Goal: Task Accomplishment & Management: Manage account settings

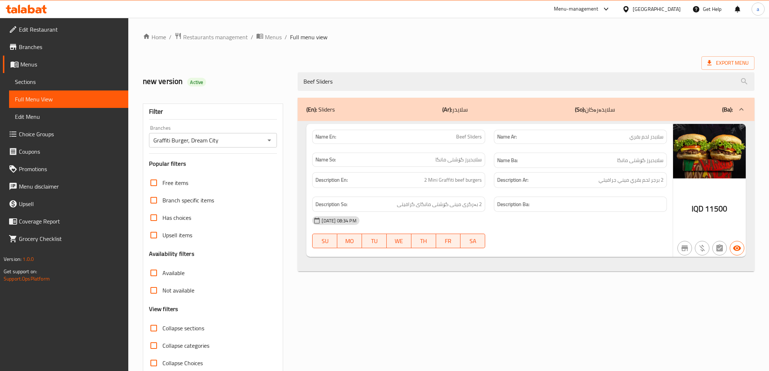
scroll to position [16, 0]
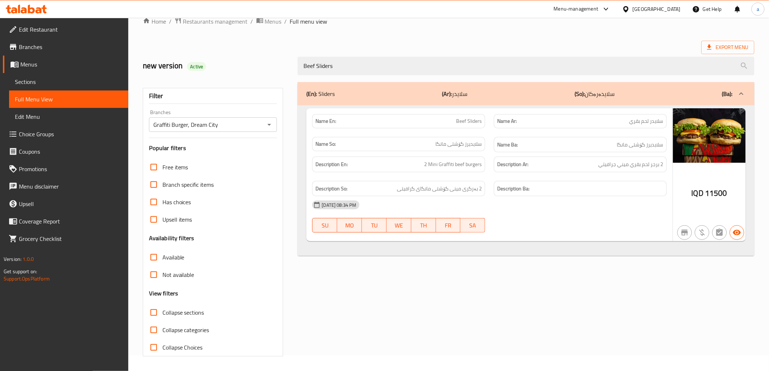
click at [20, 9] on icon at bounding box center [26, 9] width 41 height 9
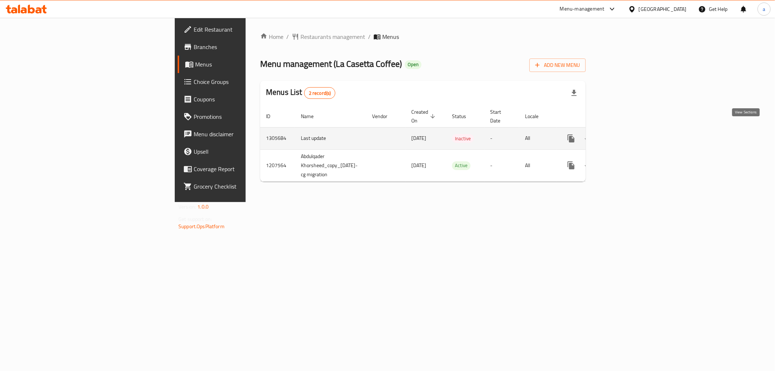
click at [628, 134] on icon "enhanced table" at bounding box center [623, 138] width 9 height 9
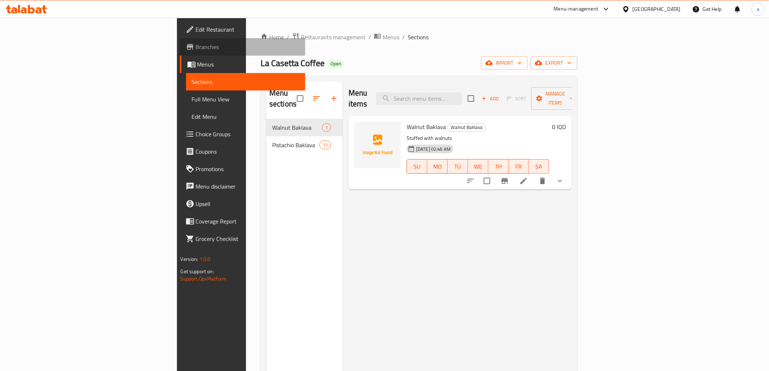
click at [196, 44] on span "Branches" at bounding box center [248, 47] width 104 height 9
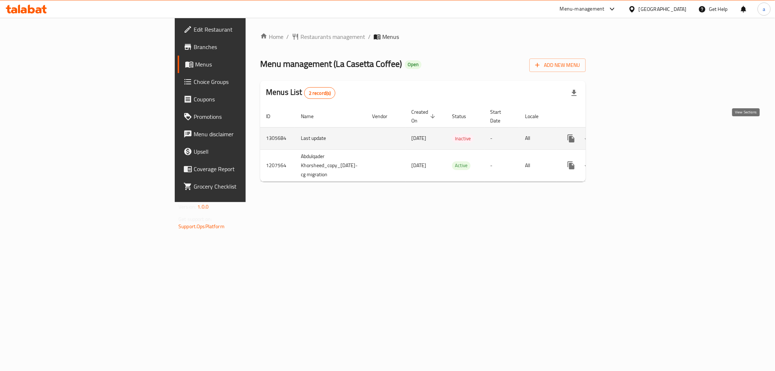
click at [628, 134] on icon "enhanced table" at bounding box center [623, 138] width 9 height 9
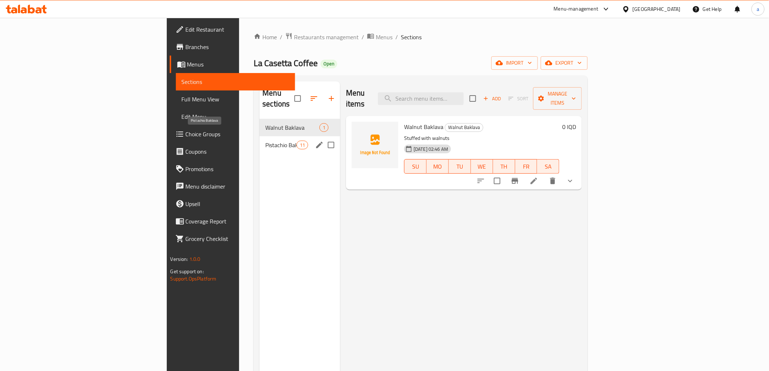
click at [265, 141] on span "Pistachio Baklava" at bounding box center [280, 145] width 31 height 9
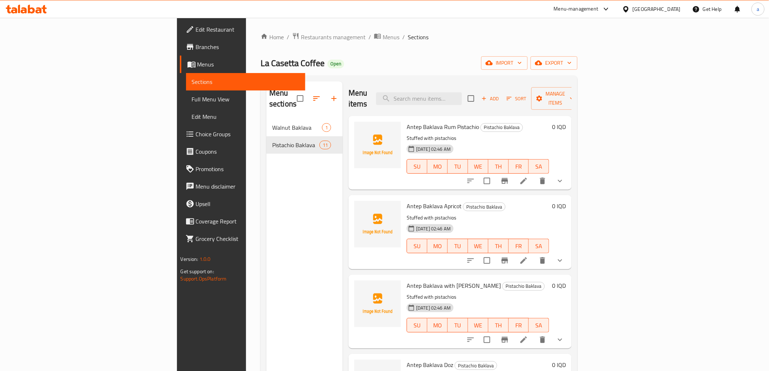
click at [197, 60] on span "Menus" at bounding box center [248, 64] width 102 height 9
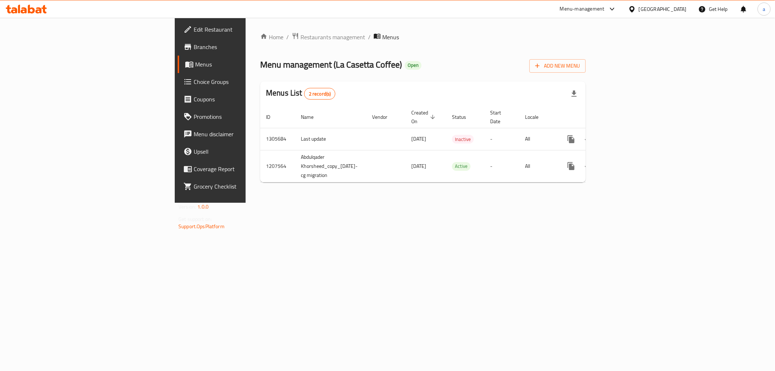
click at [31, 15] on div at bounding box center [26, 9] width 53 height 15
click at [24, 5] on icon at bounding box center [26, 9] width 41 height 9
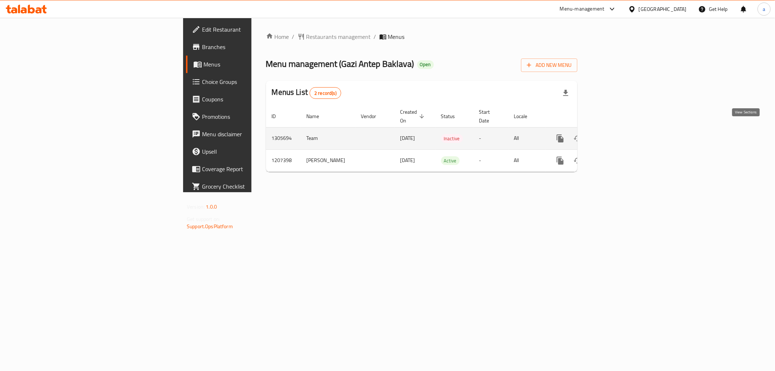
click at [621, 133] on link "enhanced table" at bounding box center [612, 138] width 17 height 17
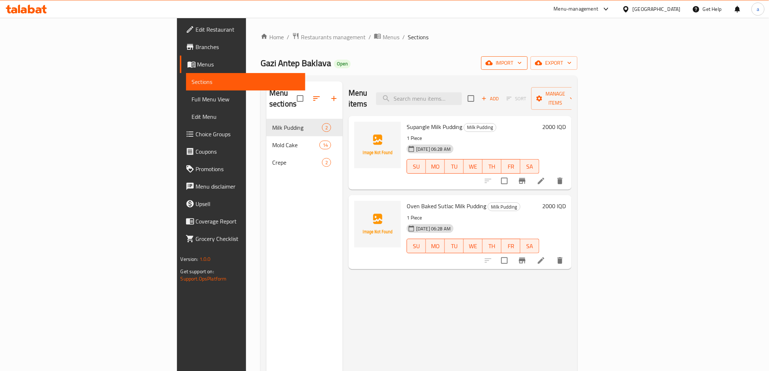
click at [522, 66] on span "import" at bounding box center [504, 62] width 35 height 9
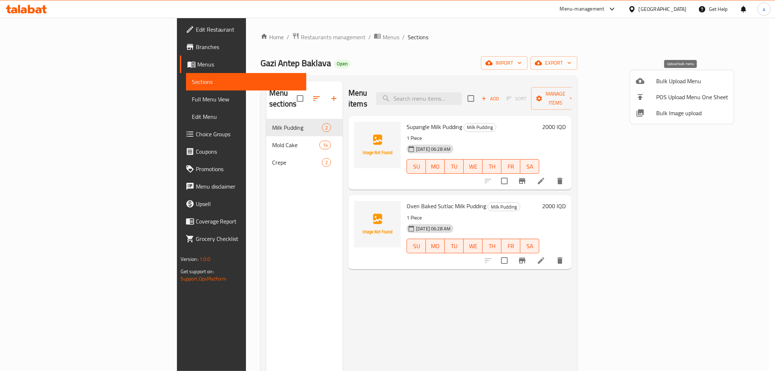
click at [672, 84] on span "Bulk Upload Menu" at bounding box center [692, 81] width 72 height 9
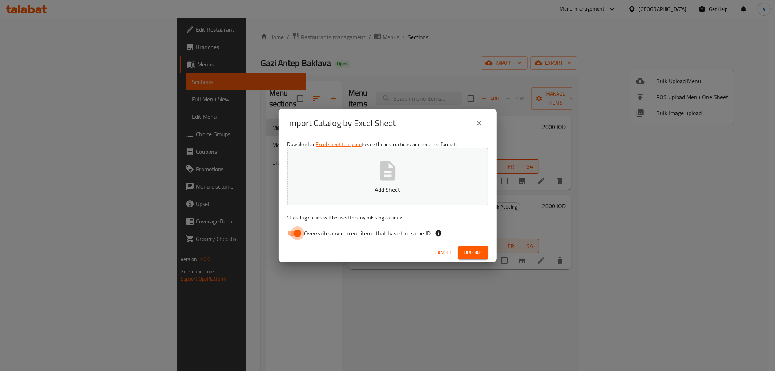
click at [292, 234] on input "Overwrite any current items that have the same ID." at bounding box center [297, 233] width 41 height 14
checkbox input "false"
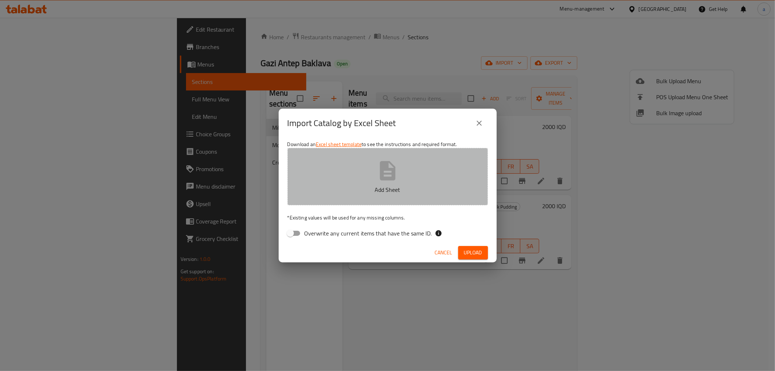
click at [369, 177] on button "Add Sheet" at bounding box center [387, 176] width 201 height 57
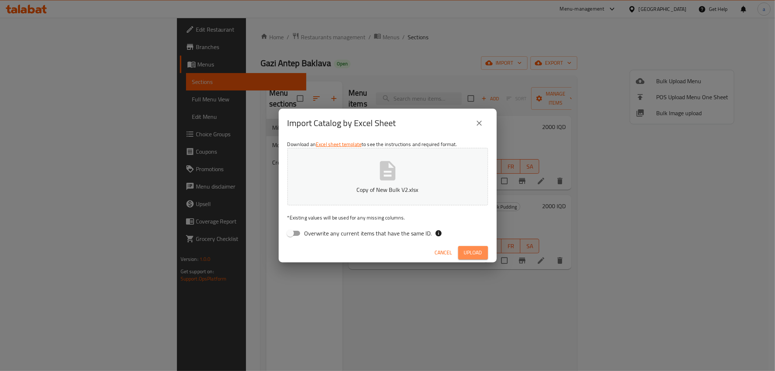
click at [474, 252] on span "Upload" at bounding box center [473, 252] width 18 height 9
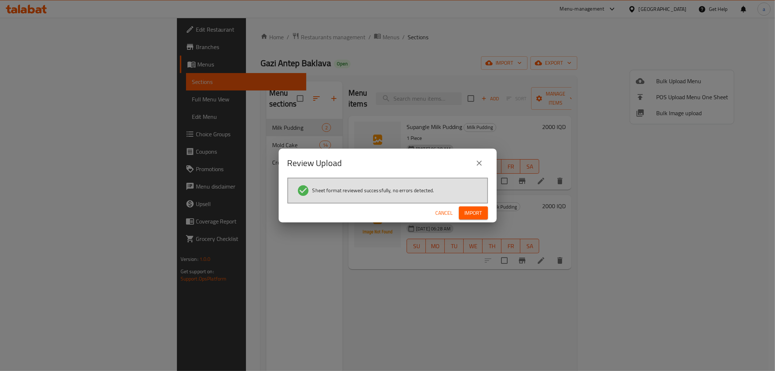
click at [482, 213] on button "Import" at bounding box center [473, 212] width 29 height 13
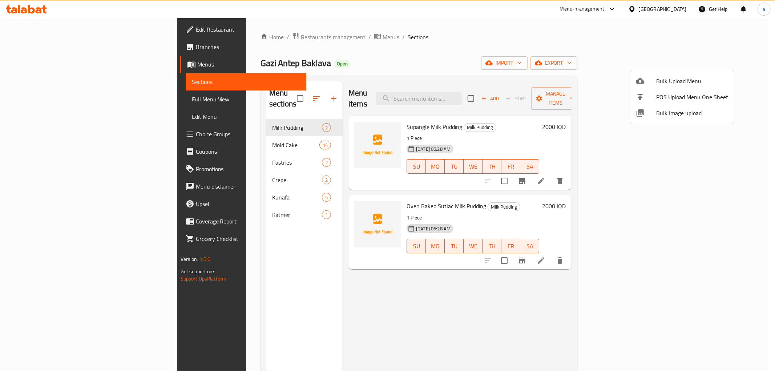
click at [513, 49] on div at bounding box center [387, 185] width 775 height 371
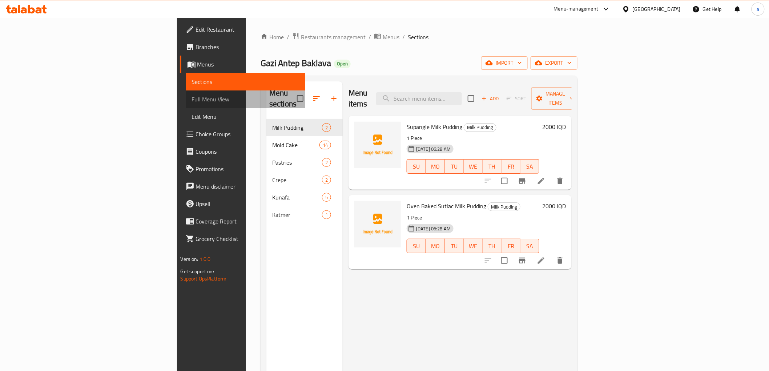
click at [192, 103] on span "Full Menu View" at bounding box center [246, 99] width 108 height 9
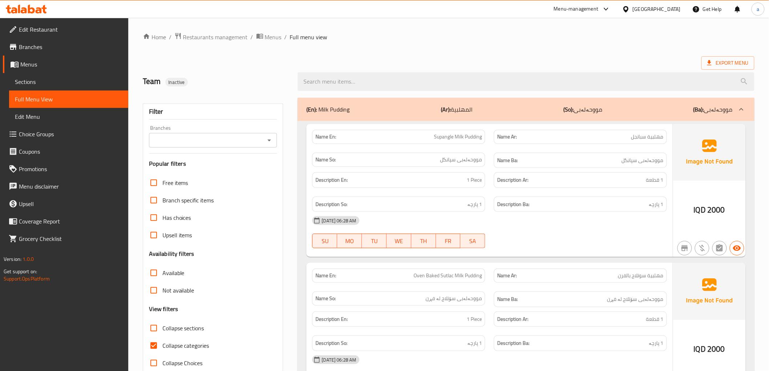
click at [268, 142] on icon "Open" at bounding box center [269, 140] width 9 height 9
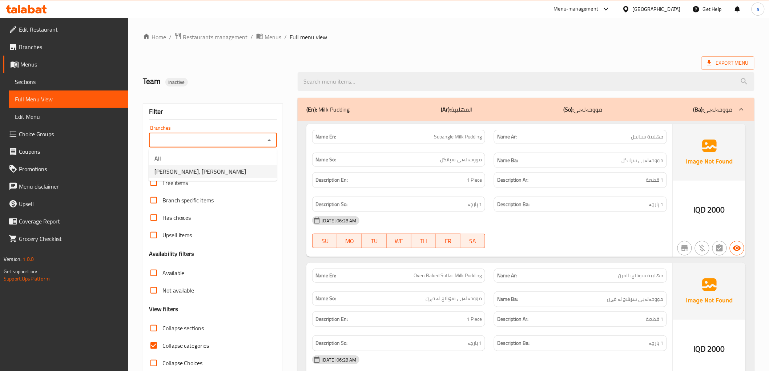
click at [174, 170] on span "Gazi Antep Baklava, Ashy Chamy" at bounding box center [200, 171] width 92 height 9
type input "Gazi Antep Baklava, Ashy Chamy"
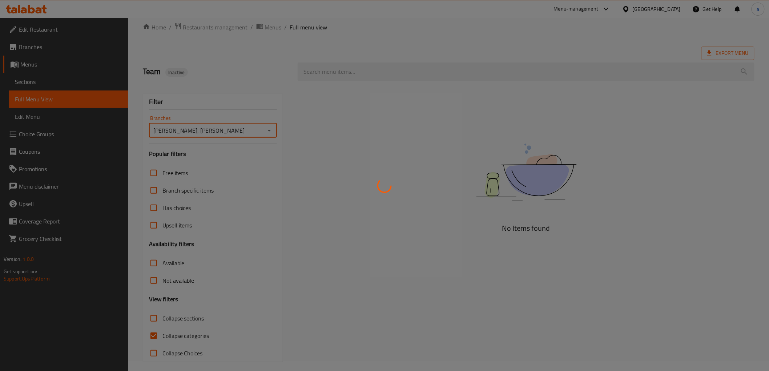
scroll to position [16, 0]
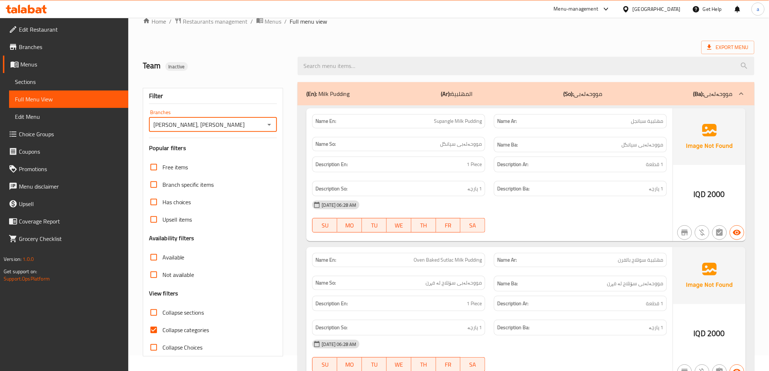
click at [154, 331] on input "Collapse categories" at bounding box center [153, 329] width 17 height 17
checkbox input "false"
click at [153, 313] on input "Collapse sections" at bounding box center [153, 312] width 17 height 17
checkbox input "true"
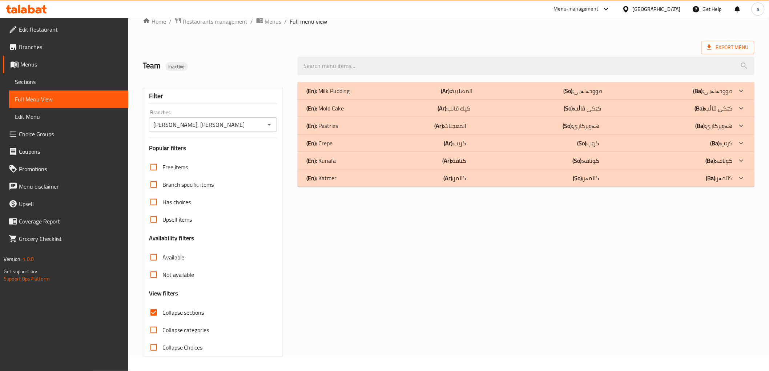
click at [325, 95] on p "(En): Katmer" at bounding box center [327, 90] width 43 height 9
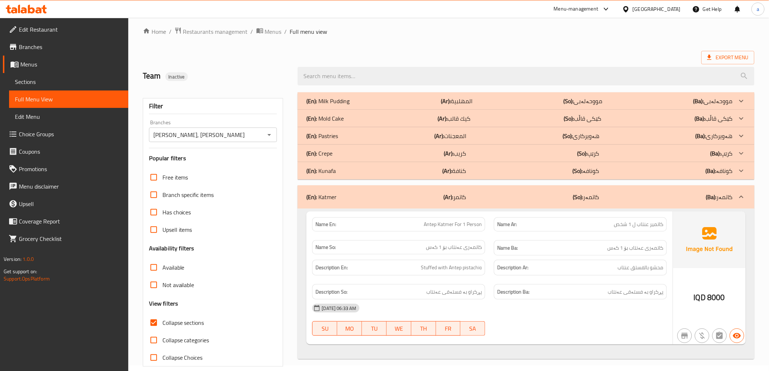
scroll to position [0, 0]
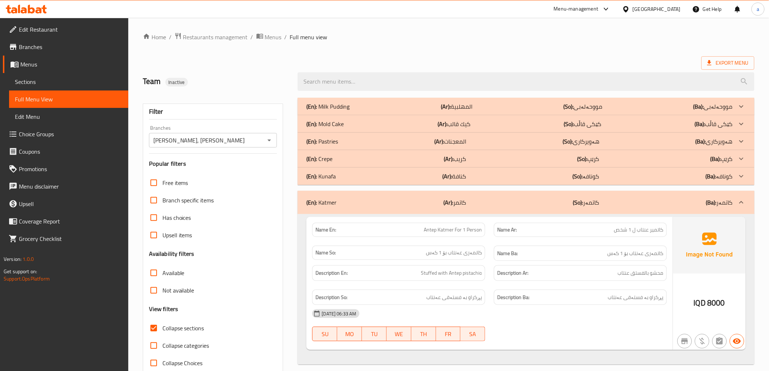
click at [319, 111] on p "(En): Kunafa" at bounding box center [327, 106] width 43 height 9
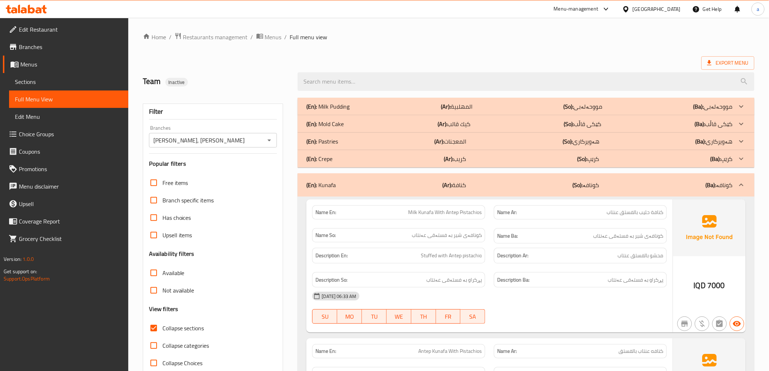
click at [325, 111] on p "(En): Pastries" at bounding box center [327, 106] width 43 height 9
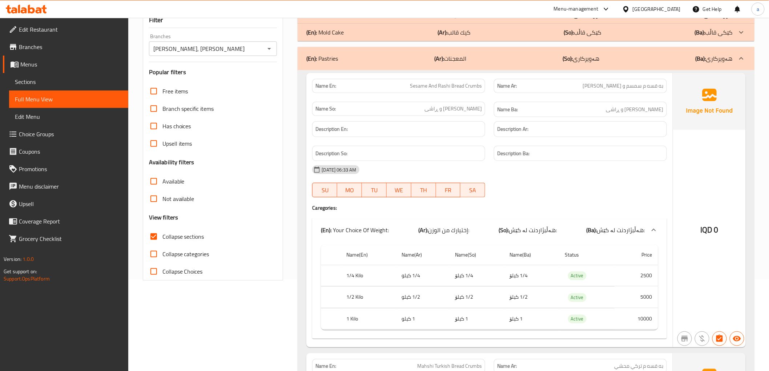
scroll to position [84, 0]
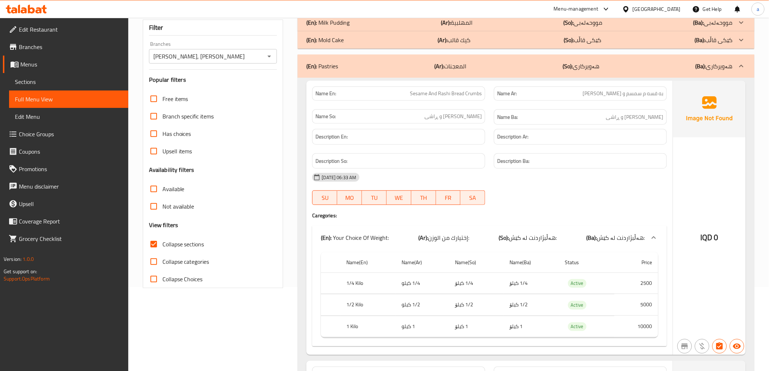
click at [29, 82] on span "Sections" at bounding box center [69, 81] width 108 height 9
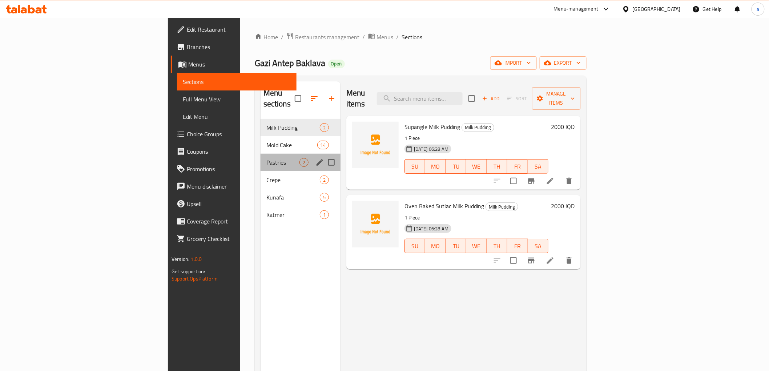
click at [260, 157] on div "Pastries 2" at bounding box center [300, 162] width 80 height 17
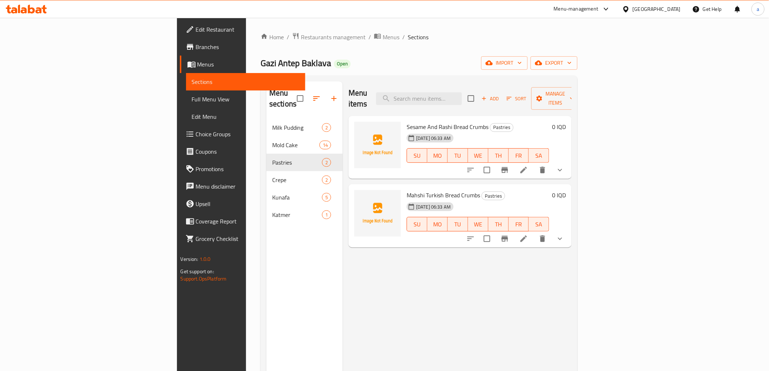
click at [534, 165] on li at bounding box center [523, 169] width 20 height 13
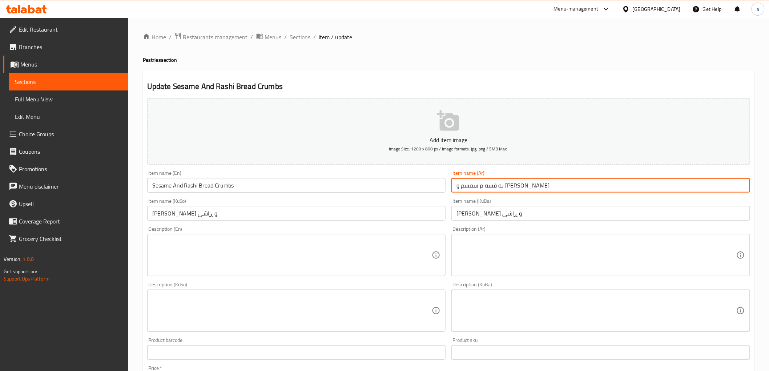
drag, startPoint x: 457, startPoint y: 187, endPoint x: 562, endPoint y: 190, distance: 105.0
click at [562, 190] on input "به قسه م سمسم و راشي" at bounding box center [600, 185] width 299 height 15
paste input "س"
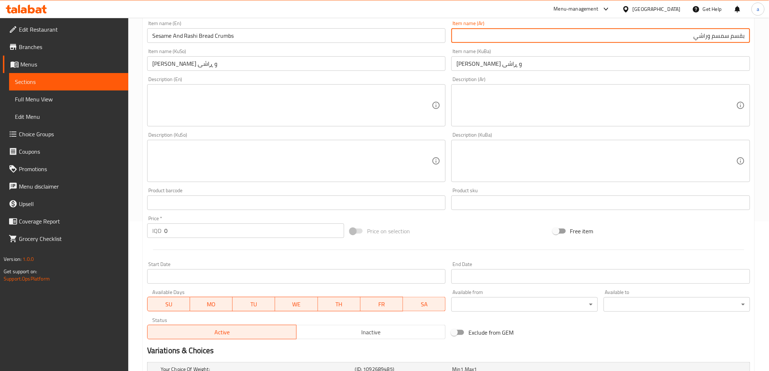
scroll to position [263, 0]
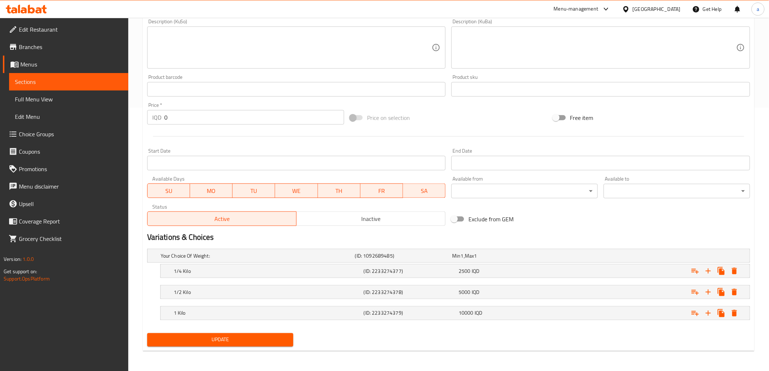
type input "بقسم سمسم وراشي"
click at [217, 343] on span "Update" at bounding box center [220, 339] width 135 height 9
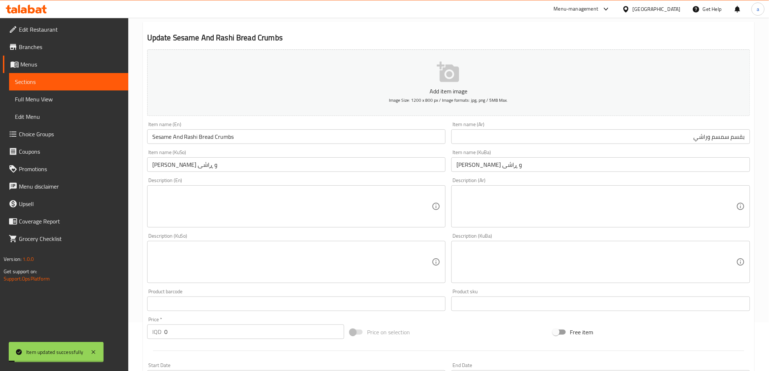
scroll to position [0, 0]
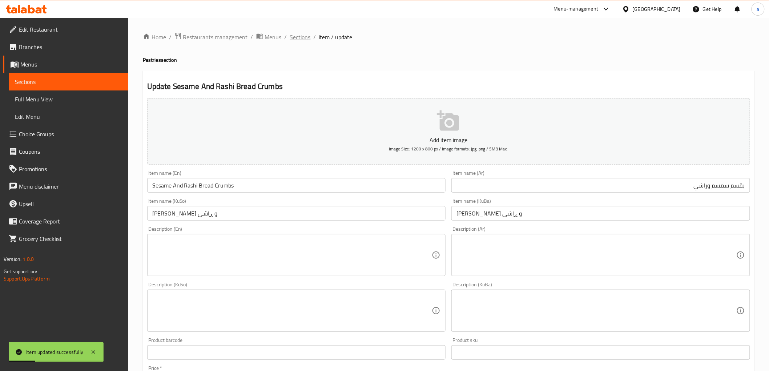
click at [299, 37] on span "Sections" at bounding box center [300, 37] width 21 height 9
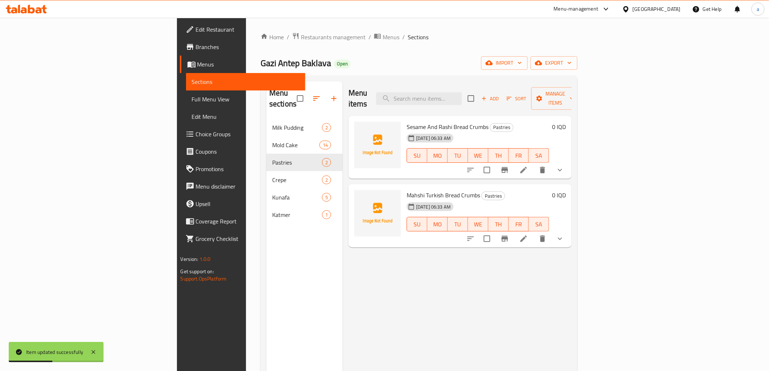
click at [534, 232] on li at bounding box center [523, 238] width 20 height 13
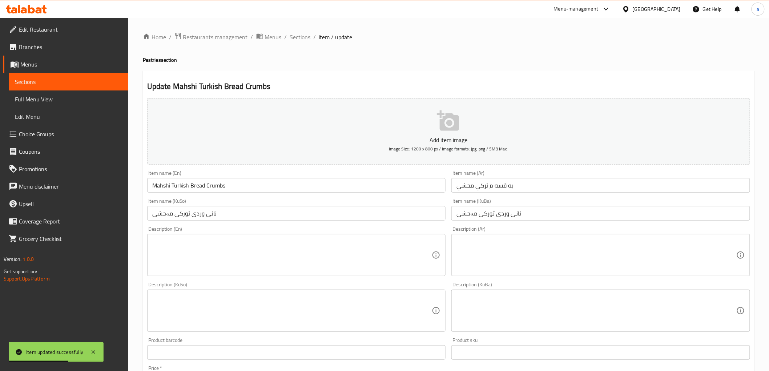
click at [489, 189] on input "به قسه م تركي محشي" at bounding box center [600, 185] width 299 height 15
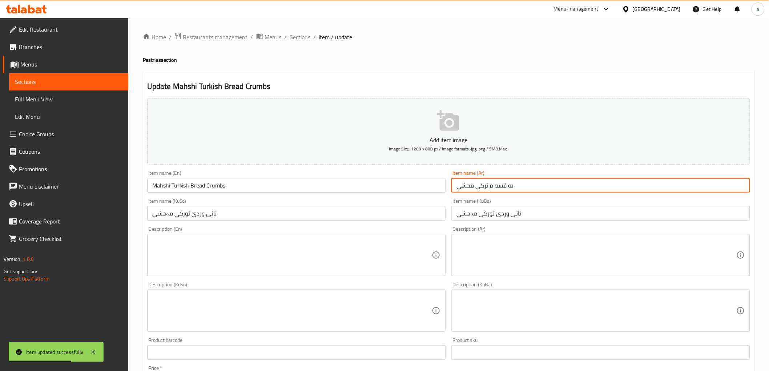
click at [489, 189] on input "به قسه م تركي محشي" at bounding box center [600, 185] width 299 height 15
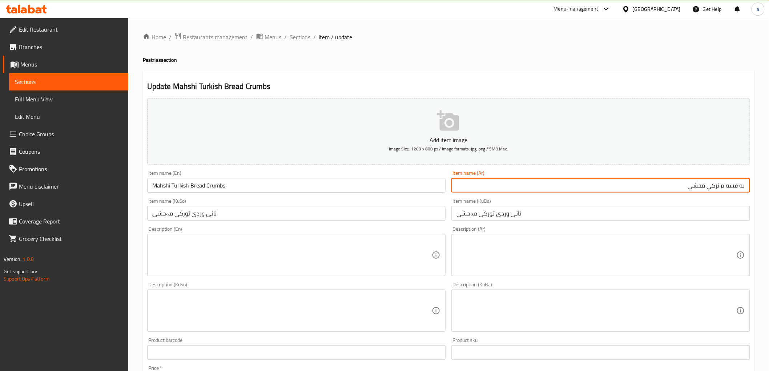
paste input "س"
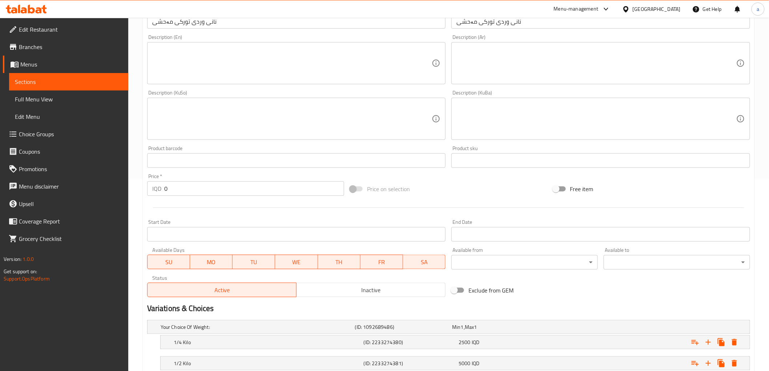
scroll to position [263, 0]
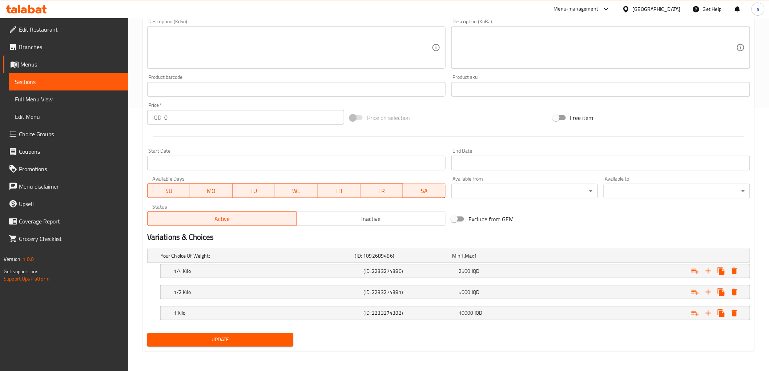
type input "بقسم تركي محشي"
click at [215, 338] on span "Update" at bounding box center [220, 339] width 135 height 9
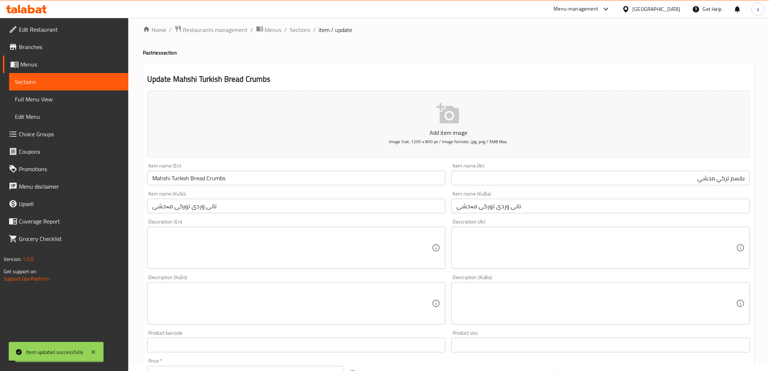
scroll to position [0, 0]
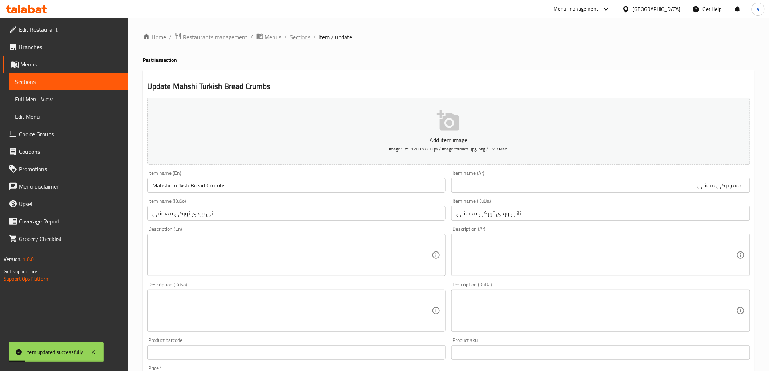
click at [306, 35] on span "Sections" at bounding box center [300, 37] width 21 height 9
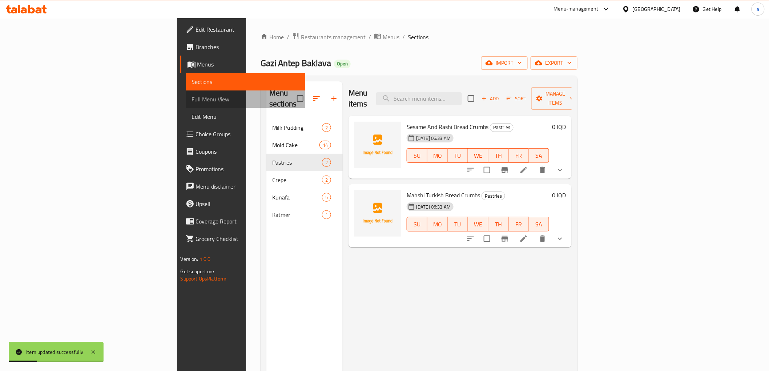
click at [192, 100] on span "Full Menu View" at bounding box center [246, 99] width 108 height 9
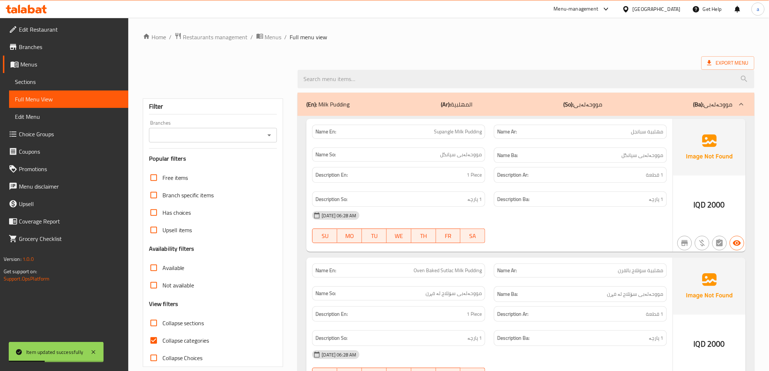
click at [271, 136] on icon "Open" at bounding box center [269, 135] width 9 height 9
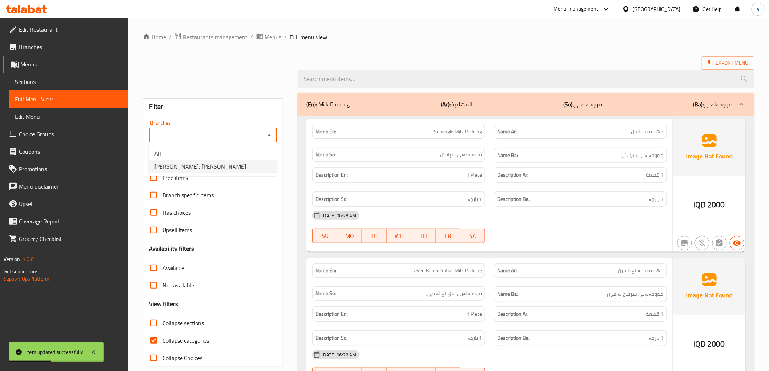
click at [200, 166] on span "Gazi Antep Baklava, Ashy Chamy" at bounding box center [200, 166] width 92 height 9
type input "Gazi Antep Baklava, Ashy Chamy"
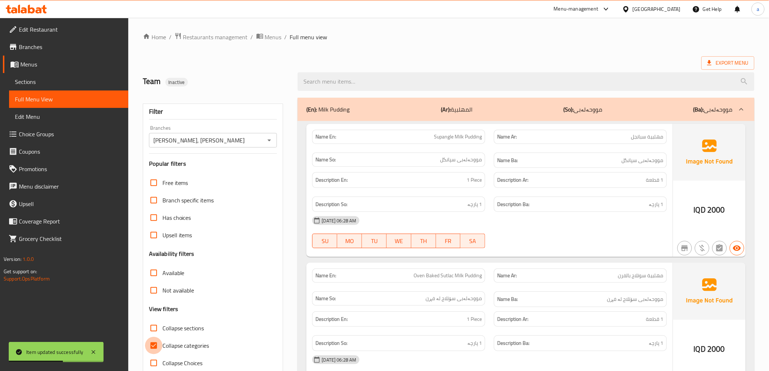
click at [150, 348] on input "Collapse categories" at bounding box center [153, 345] width 17 height 17
checkbox input "false"
click at [157, 328] on input "Collapse sections" at bounding box center [153, 327] width 17 height 17
checkbox input "true"
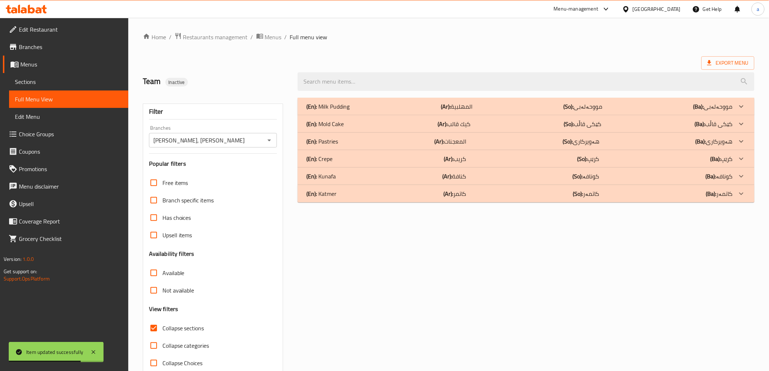
click at [324, 111] on p "(En): Katmer" at bounding box center [327, 106] width 43 height 9
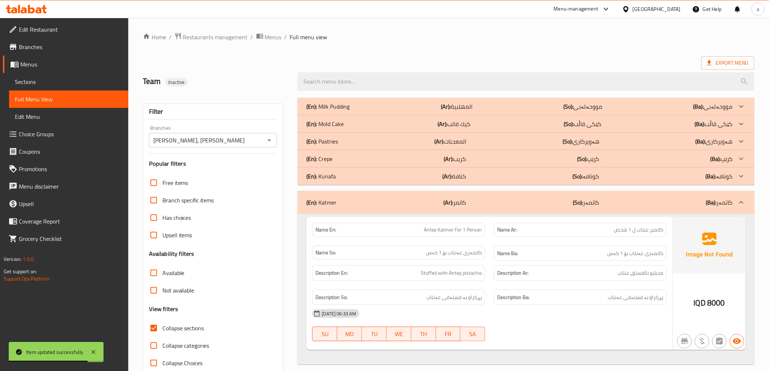
click at [324, 111] on p "(En): Kunafa" at bounding box center [327, 106] width 43 height 9
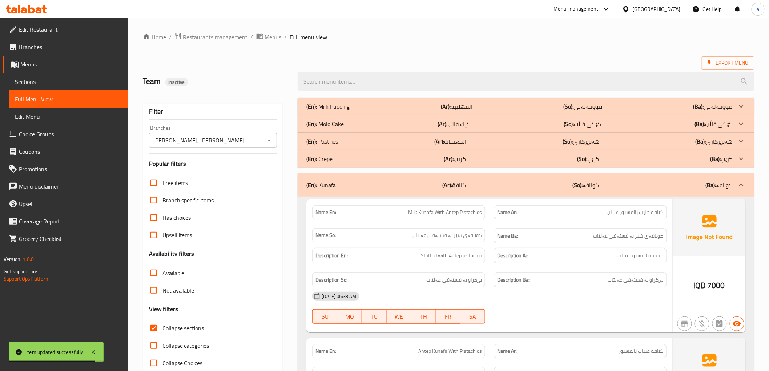
click at [324, 111] on p "(En): Pastries" at bounding box center [327, 106] width 43 height 9
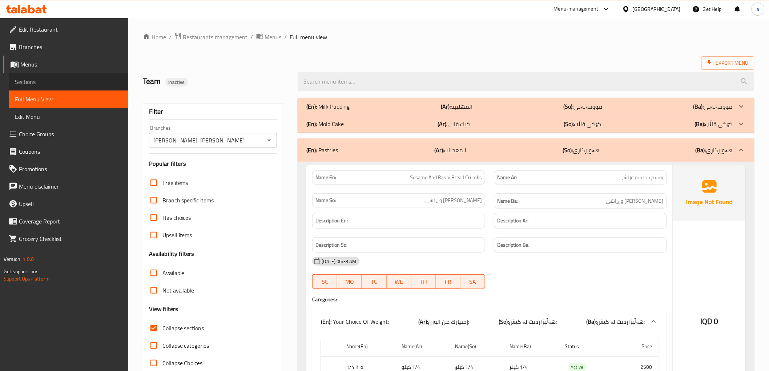
click at [37, 77] on span "Sections" at bounding box center [69, 81] width 108 height 9
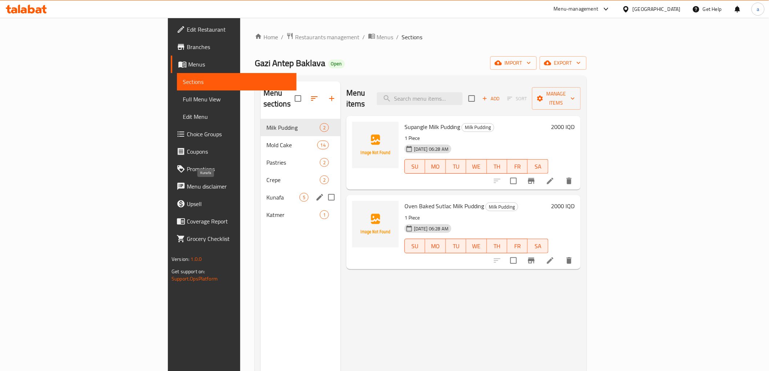
click at [266, 193] on span "Kunafa" at bounding box center [282, 197] width 33 height 9
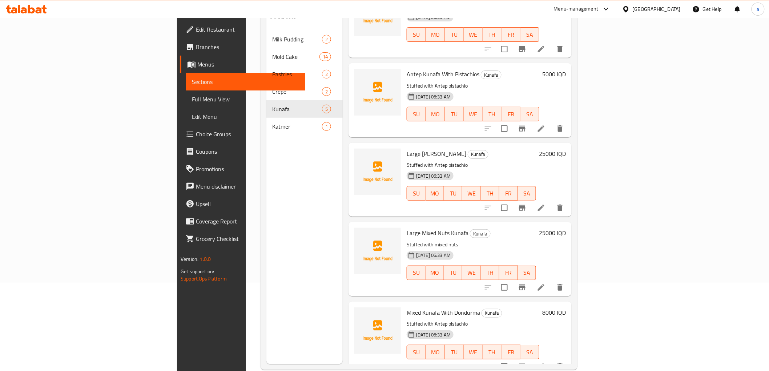
scroll to position [102, 0]
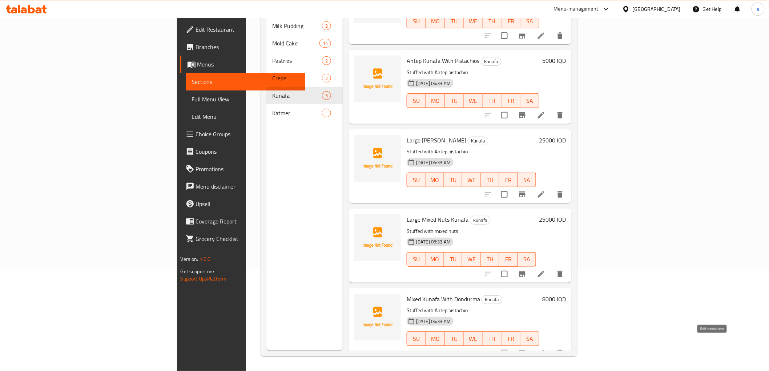
click at [545, 349] on icon at bounding box center [541, 353] width 9 height 9
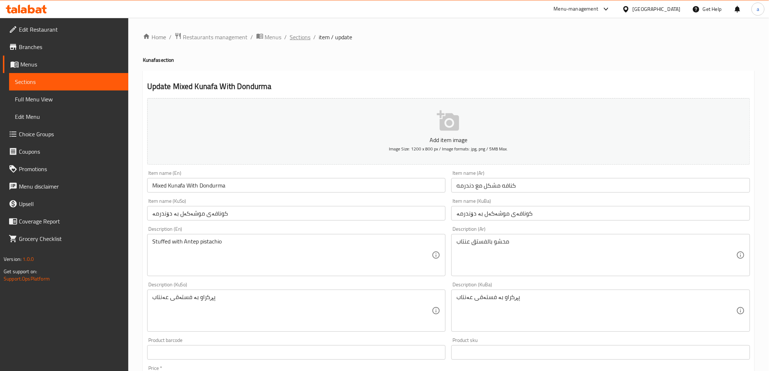
click at [304, 37] on span "Sections" at bounding box center [300, 37] width 21 height 9
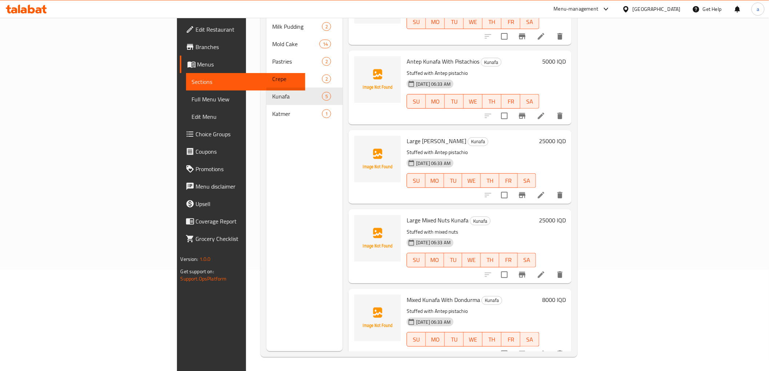
scroll to position [102, 0]
click at [551, 267] on li at bounding box center [541, 273] width 20 height 13
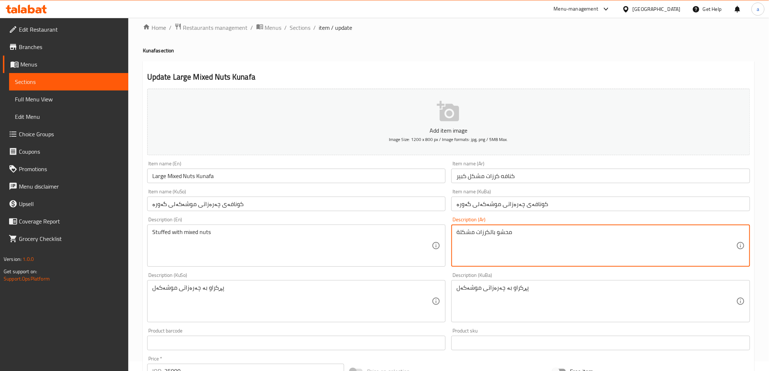
scroll to position [225, 0]
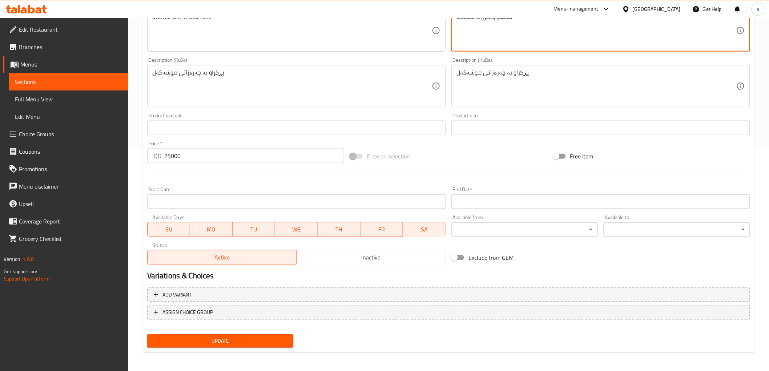
type textarea "محشو بالكرزات مشكلة"
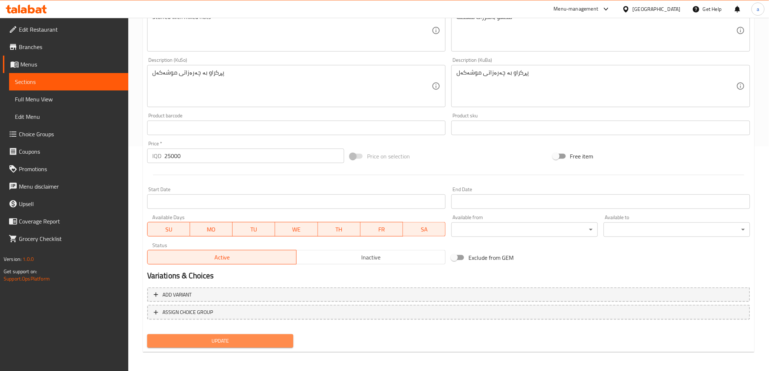
click at [213, 336] on span "Update" at bounding box center [220, 340] width 135 height 9
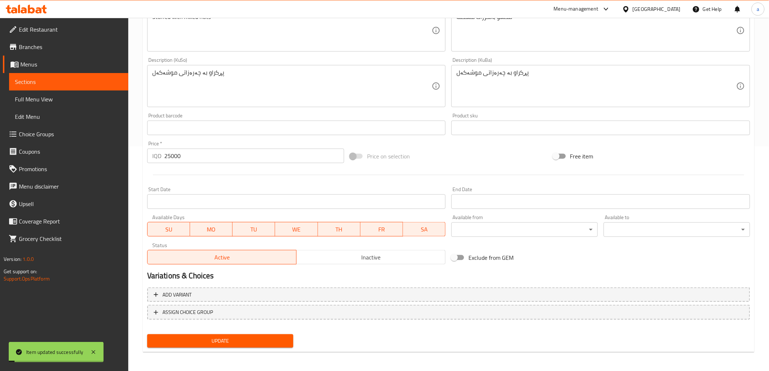
click at [29, 99] on span "Full Menu View" at bounding box center [69, 99] width 108 height 9
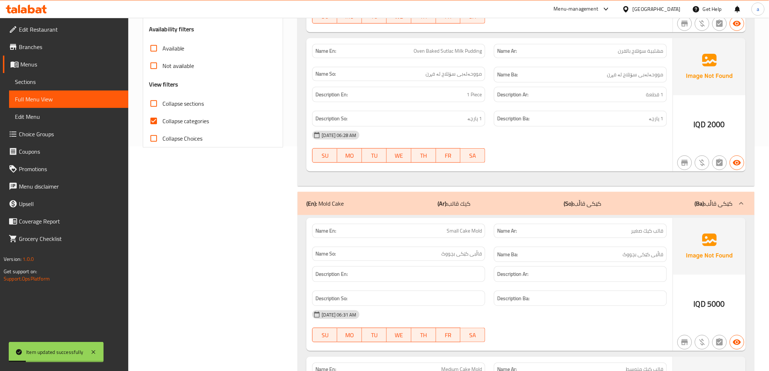
click at [146, 117] on input "Collapse categories" at bounding box center [153, 120] width 17 height 17
checkbox input "false"
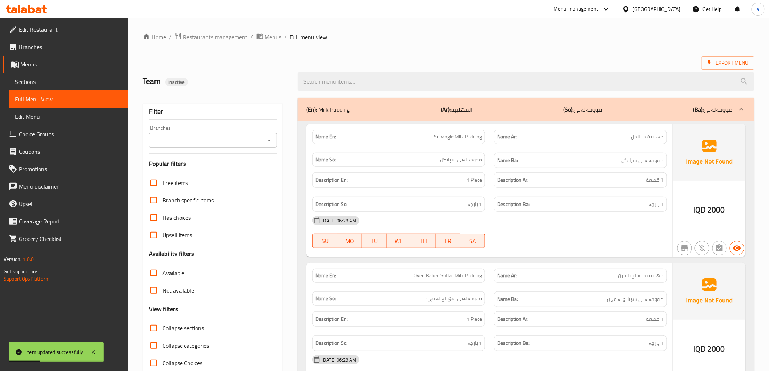
click at [275, 139] on div "Branches" at bounding box center [213, 140] width 128 height 15
click at [270, 142] on icon "Open" at bounding box center [269, 140] width 9 height 9
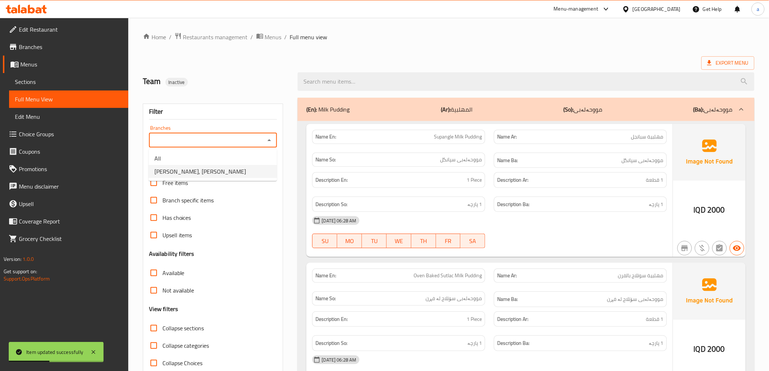
click at [211, 170] on span "Gazi Antep Baklava, Ashy Chamy" at bounding box center [200, 171] width 92 height 9
type input "Gazi Antep Baklava, Ashy Chamy"
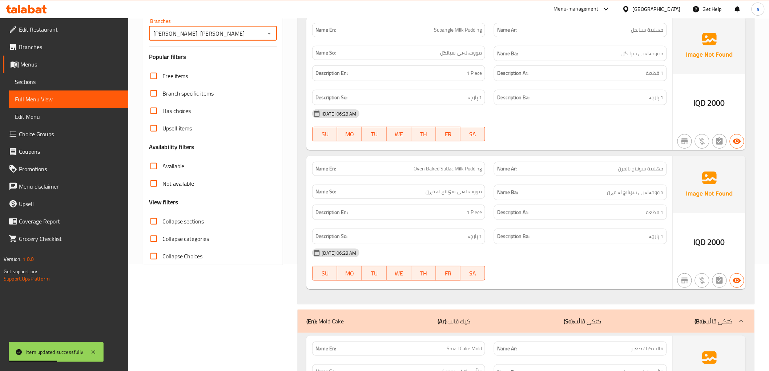
scroll to position [108, 0]
click at [154, 219] on input "Collapse sections" at bounding box center [153, 220] width 17 height 17
checkbox input "true"
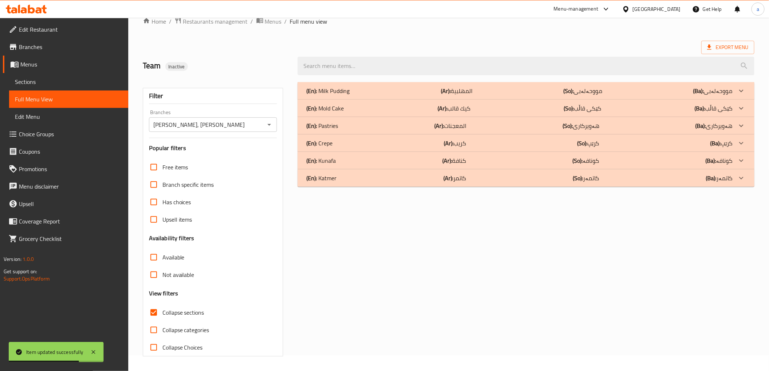
scroll to position [16, 0]
click at [328, 95] on p "(En): Katmer" at bounding box center [327, 90] width 43 height 9
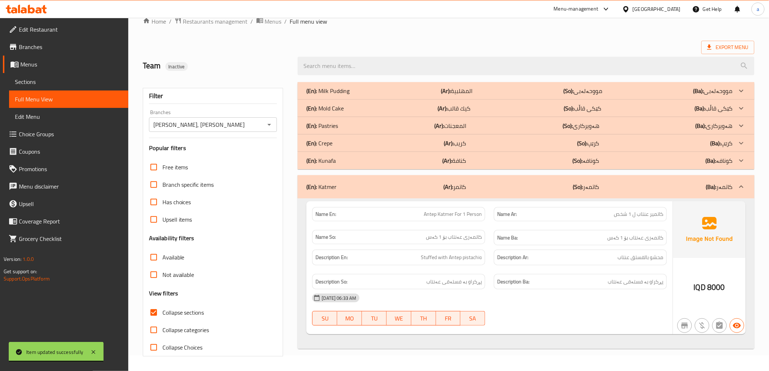
click at [324, 95] on p "(En): Kunafa" at bounding box center [327, 90] width 43 height 9
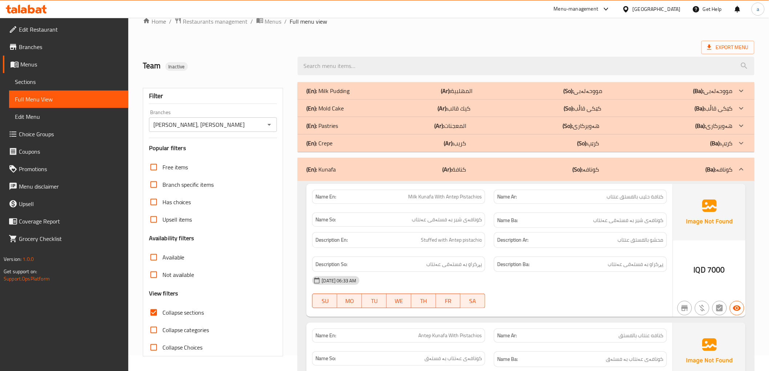
click at [324, 95] on p "(En): Pastries" at bounding box center [327, 90] width 43 height 9
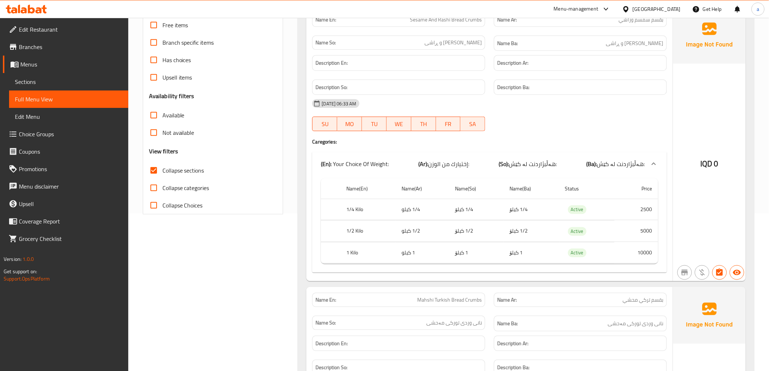
scroll to position [0, 0]
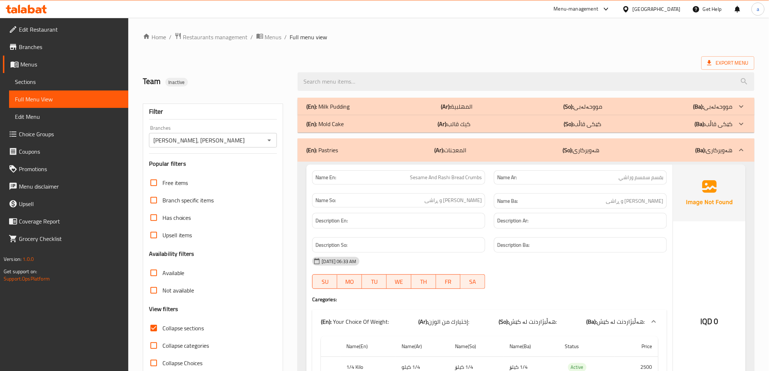
drag, startPoint x: 191, startPoint y: 139, endPoint x: 190, endPoint y: 72, distance: 67.6
click at [37, 77] on link "Sections" at bounding box center [68, 81] width 119 height 17
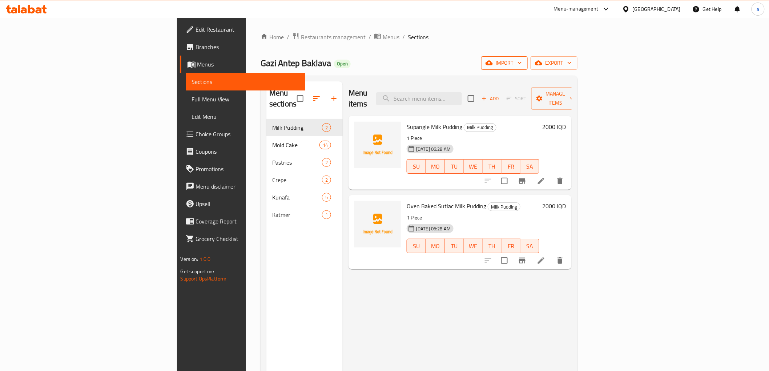
click at [522, 61] on span "import" at bounding box center [504, 62] width 35 height 9
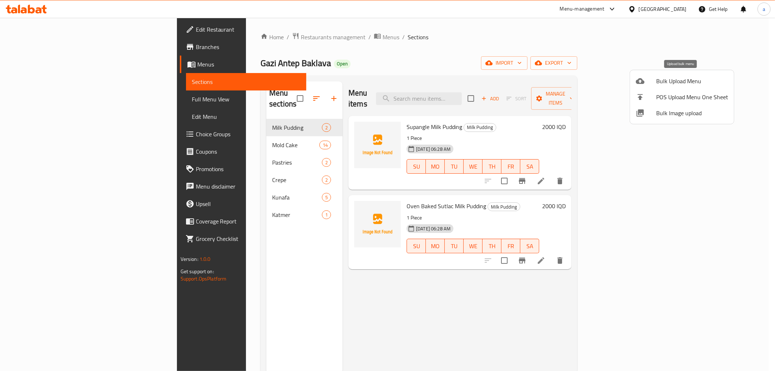
click at [674, 85] on span "Bulk Upload Menu" at bounding box center [692, 81] width 72 height 9
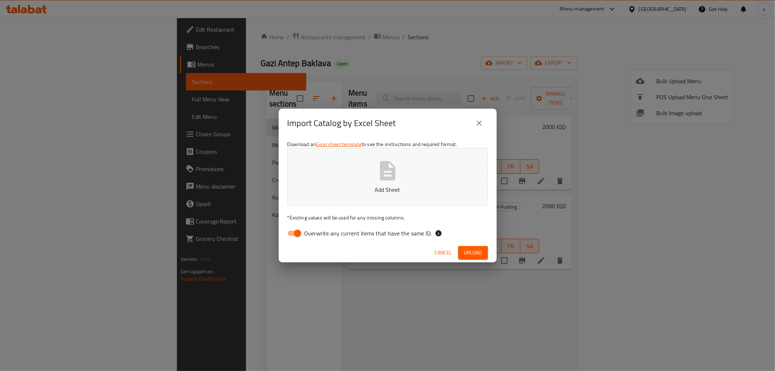
click at [295, 233] on input "Overwrite any current items that have the same ID." at bounding box center [297, 233] width 41 height 14
checkbox input "false"
click at [352, 190] on p "Add Sheet" at bounding box center [388, 189] width 178 height 9
click at [474, 256] on span "Upload" at bounding box center [473, 252] width 18 height 9
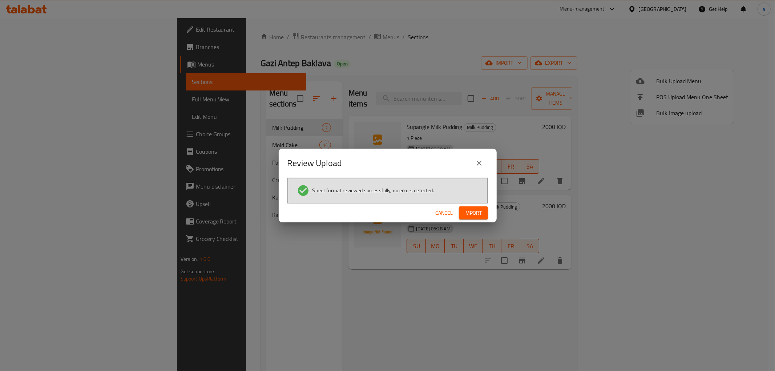
click at [473, 211] on span "Import" at bounding box center [473, 213] width 17 height 9
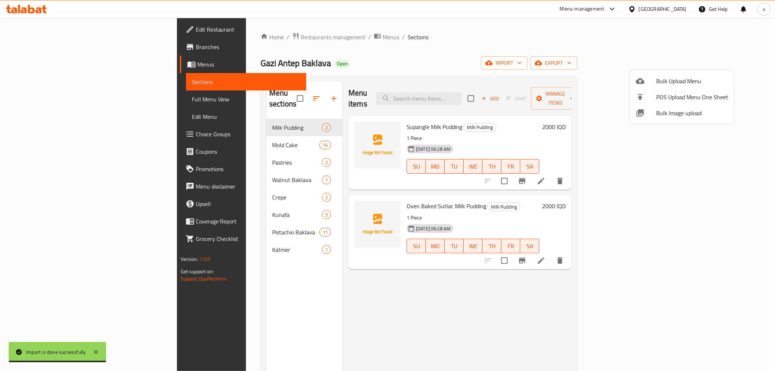
click at [44, 103] on div at bounding box center [387, 185] width 775 height 371
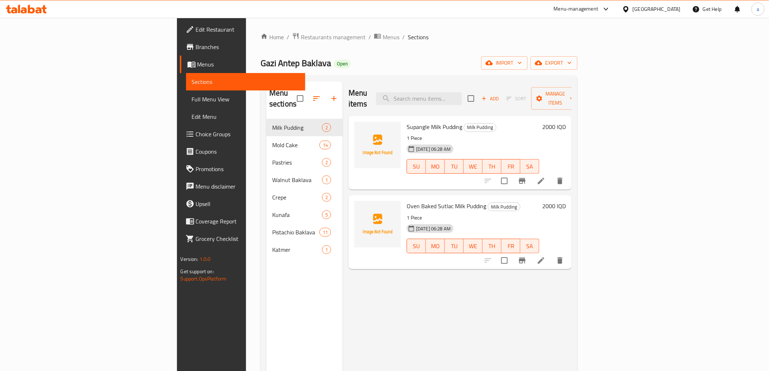
click at [192, 96] on span "Full Menu View" at bounding box center [246, 99] width 108 height 9
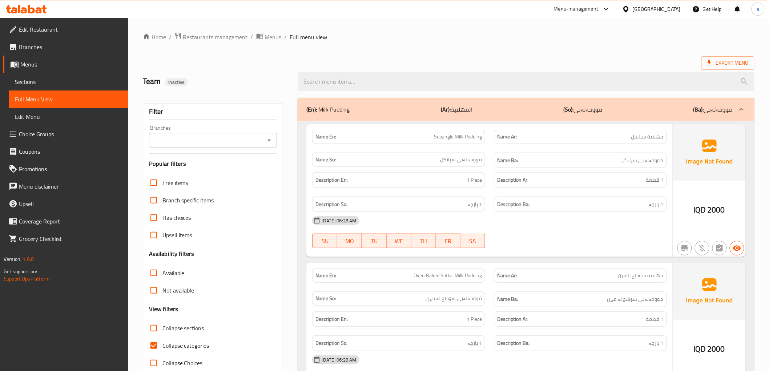
click at [268, 143] on icon "Open" at bounding box center [269, 140] width 9 height 9
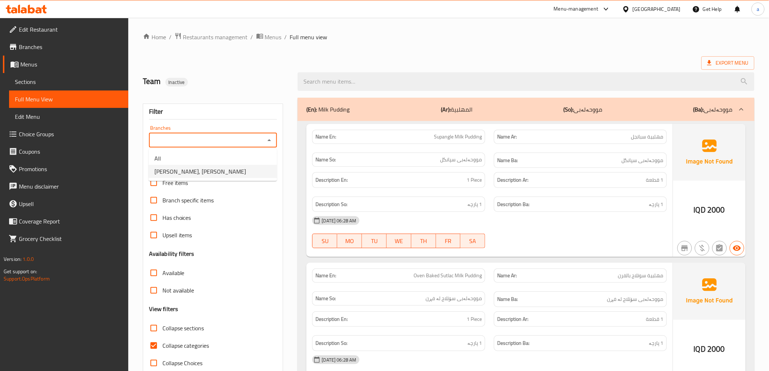
click at [181, 170] on span "Gazi Antep Baklava, Ashy Chamy" at bounding box center [200, 171] width 92 height 9
type input "Gazi Antep Baklava, Ashy Chamy"
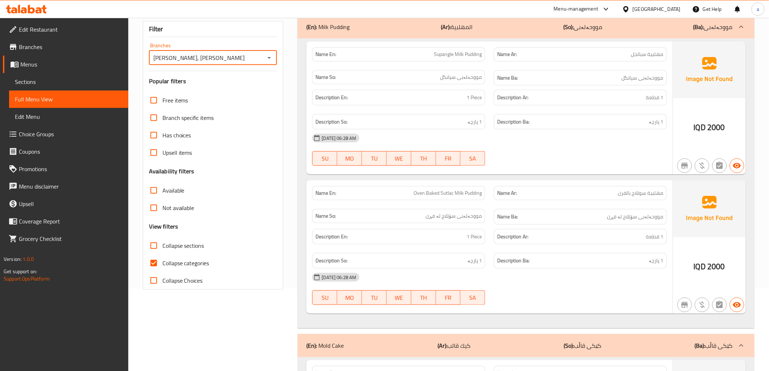
scroll to position [108, 0]
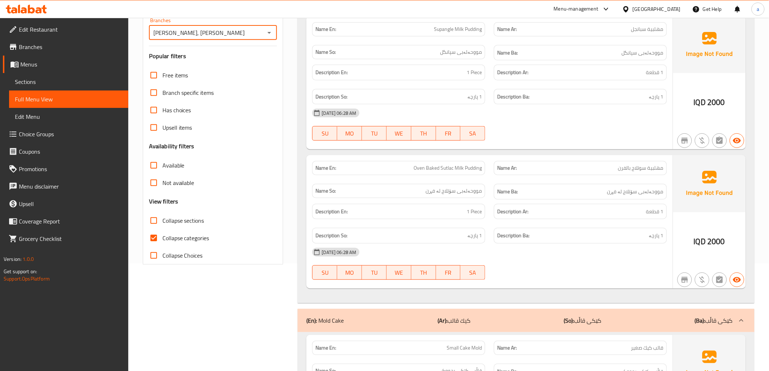
click at [143, 248] on div "Filter Branches Gazi Antep Baklava, Ashy Chamy Branches Popular filters Free it…" at bounding box center [213, 130] width 141 height 268
click at [157, 235] on input "Collapse categories" at bounding box center [153, 237] width 17 height 17
checkbox input "false"
click at [158, 217] on input "Collapse sections" at bounding box center [153, 220] width 17 height 17
checkbox input "true"
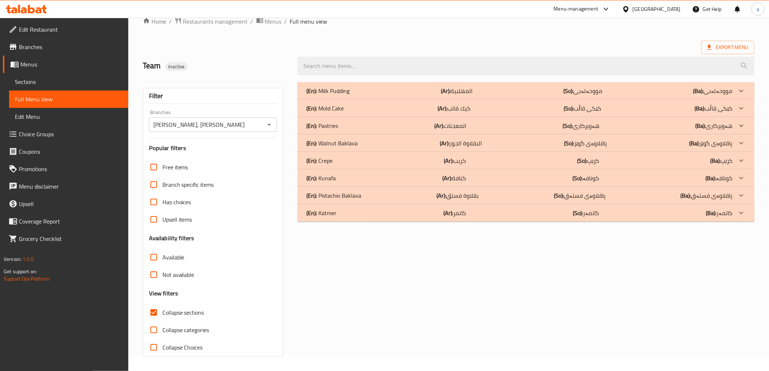
scroll to position [16, 0]
click at [347, 95] on p "(En): Walnut Baklava" at bounding box center [327, 90] width 43 height 9
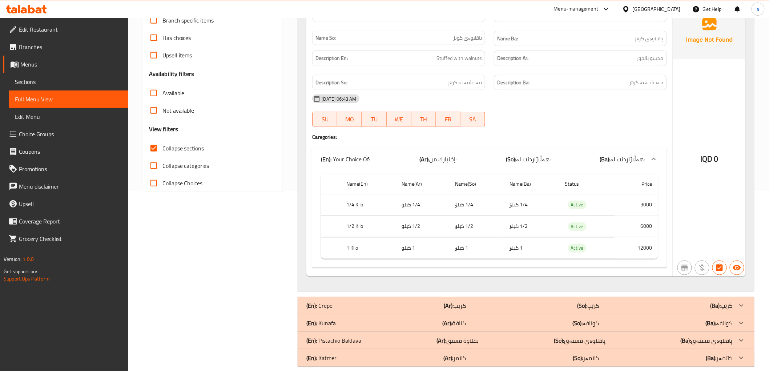
scroll to position [190, 0]
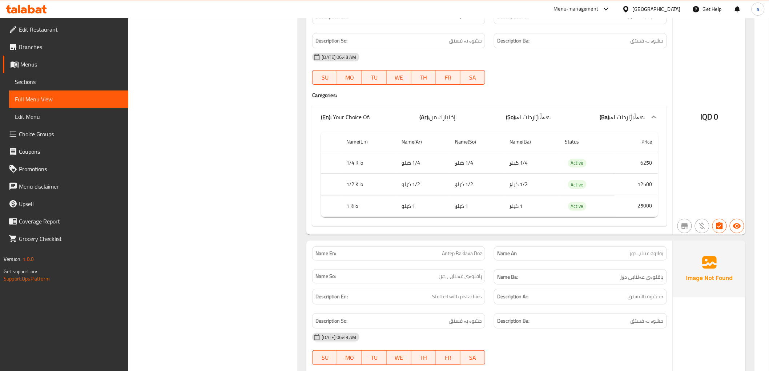
scroll to position [0, 0]
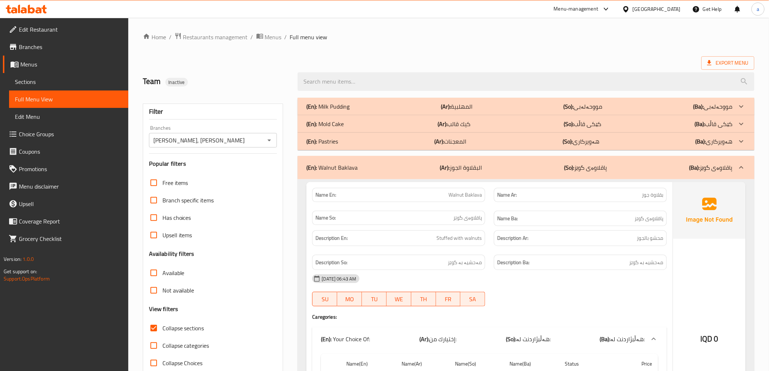
drag, startPoint x: 242, startPoint y: 186, endPoint x: 264, endPoint y: 65, distance: 123.3
click at [25, 69] on link "Menus" at bounding box center [65, 64] width 125 height 17
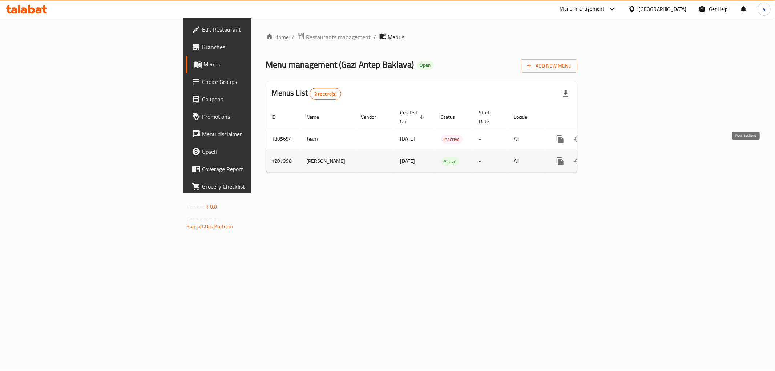
click at [616, 158] on icon "enhanced table" at bounding box center [612, 161] width 7 height 7
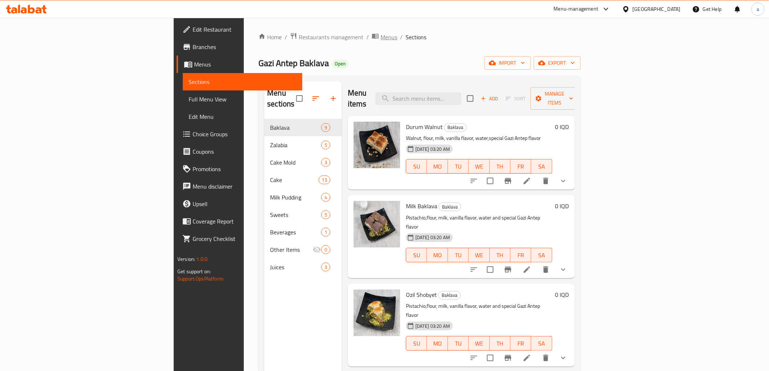
click at [380, 39] on span "Menus" at bounding box center [388, 37] width 17 height 9
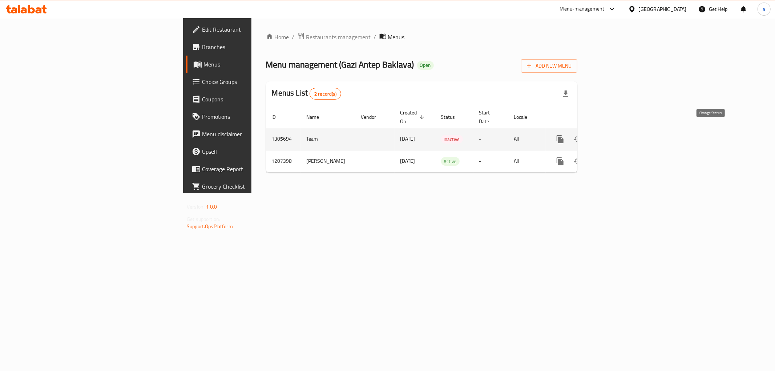
click at [582, 135] on icon "enhanced table" at bounding box center [577, 139] width 9 height 9
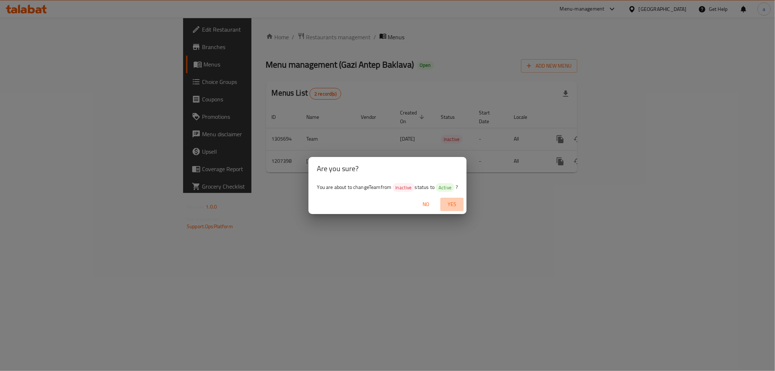
click at [449, 201] on span "Yes" at bounding box center [451, 204] width 17 height 9
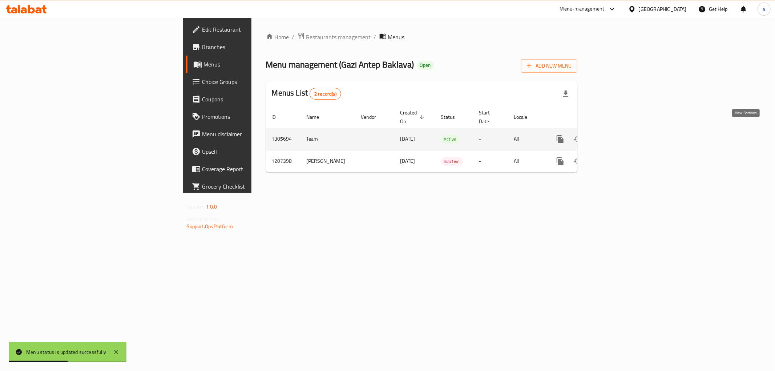
click at [621, 131] on link "enhanced table" at bounding box center [612, 138] width 17 height 17
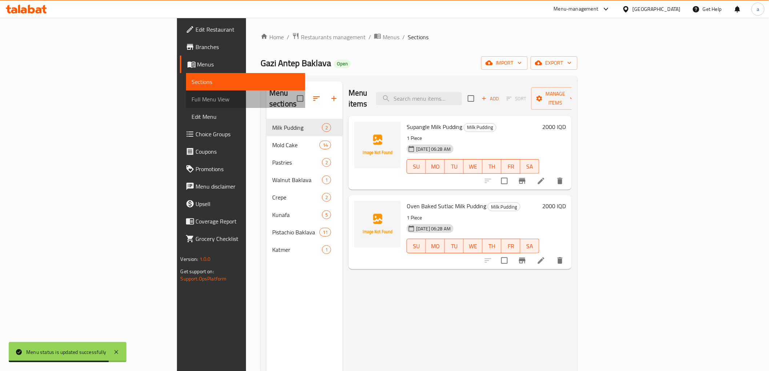
click at [192, 97] on span "Full Menu View" at bounding box center [246, 99] width 108 height 9
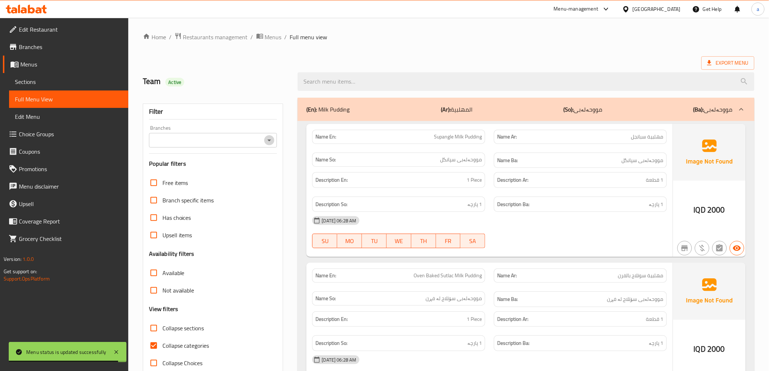
click at [269, 144] on icon "Open" at bounding box center [269, 140] width 9 height 9
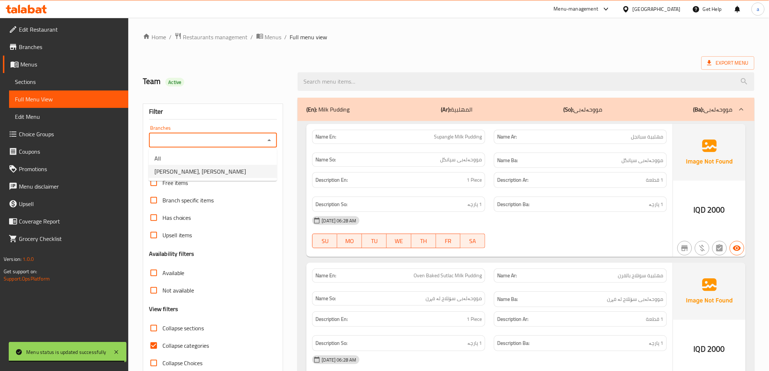
click at [209, 171] on span "Gazi Antep Baklava, Ashy Chamy" at bounding box center [200, 171] width 92 height 9
type input "Gazi Antep Baklava, Ashy Chamy"
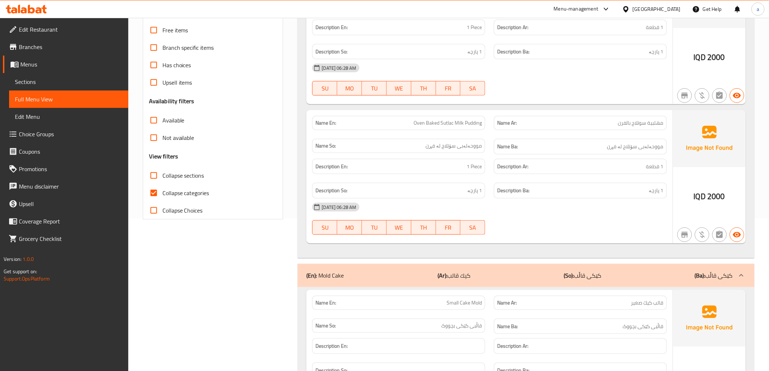
scroll to position [215, 0]
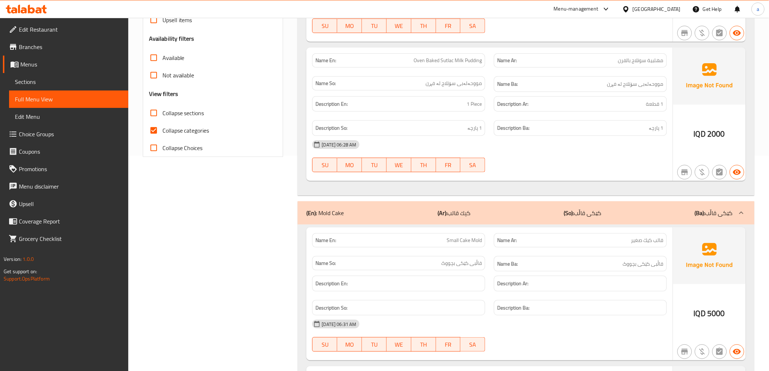
click at [159, 130] on input "Collapse categories" at bounding box center [153, 130] width 17 height 17
checkbox input "false"
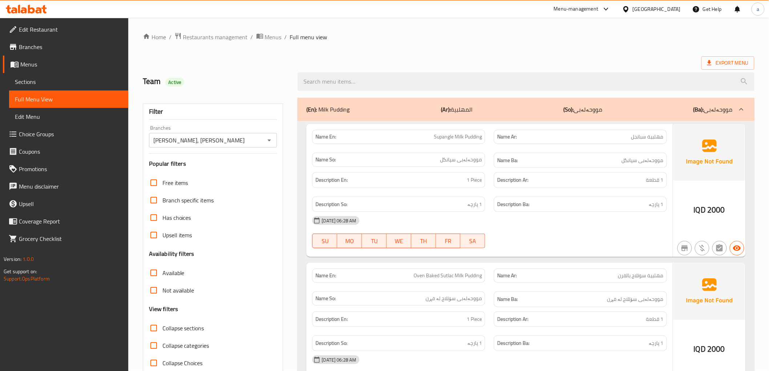
scroll to position [108, 0]
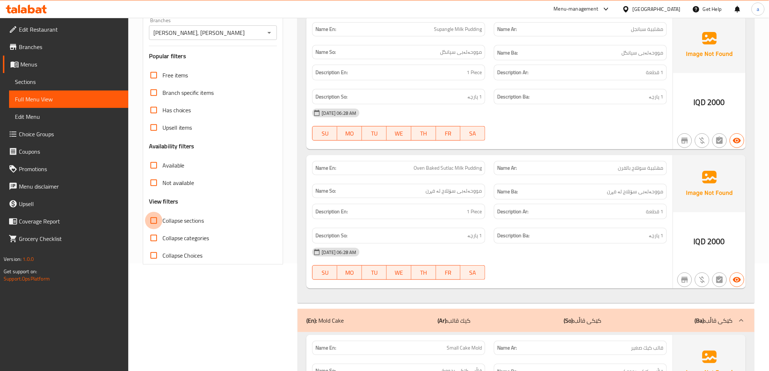
click at [156, 219] on input "Collapse sections" at bounding box center [153, 220] width 17 height 17
checkbox input "true"
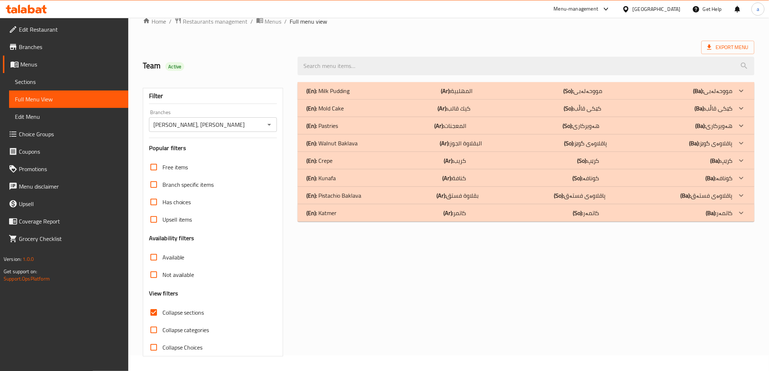
scroll to position [16, 0]
click at [328, 95] on p "(En): Katmer" at bounding box center [327, 90] width 43 height 9
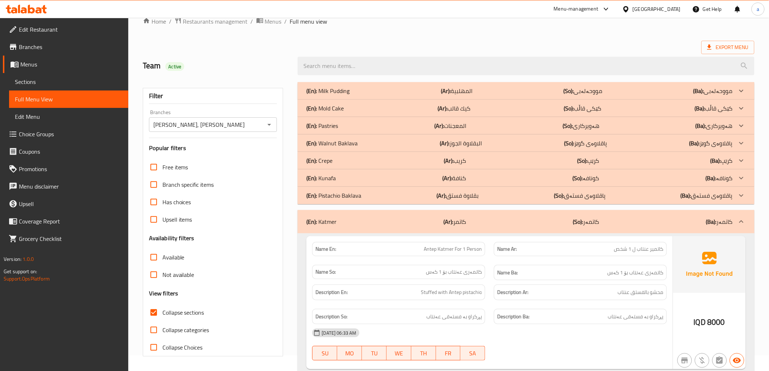
click at [328, 95] on p "(En): Kunafa" at bounding box center [327, 90] width 43 height 9
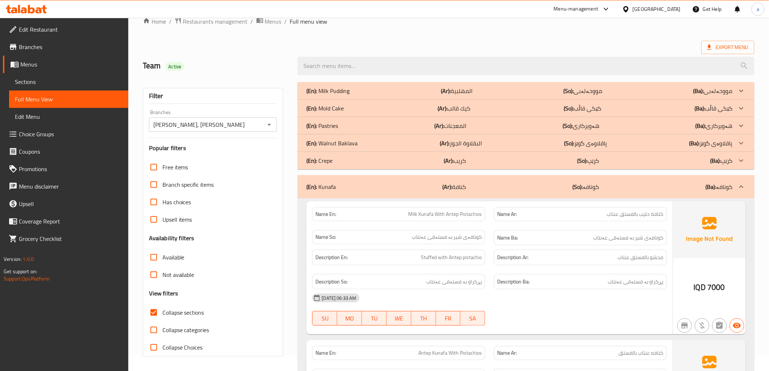
click at [336, 95] on p "(En): Pastries" at bounding box center [327, 90] width 43 height 9
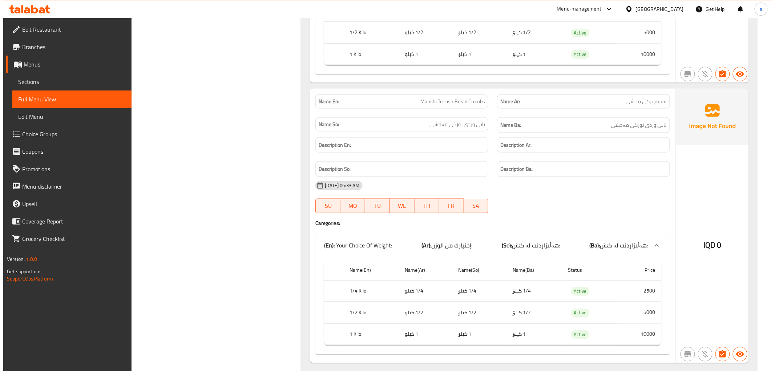
scroll to position [0, 0]
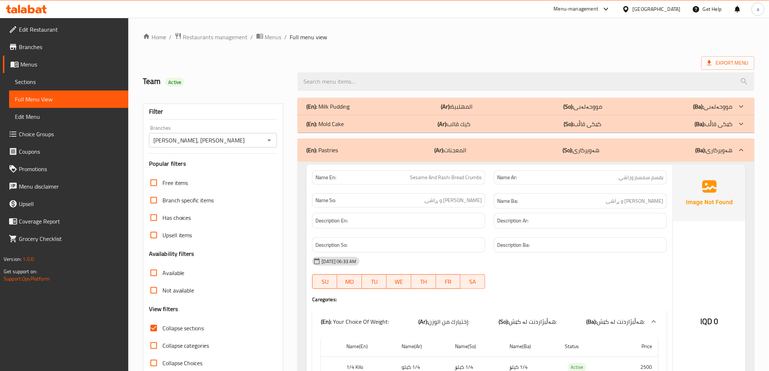
drag, startPoint x: 213, startPoint y: 139, endPoint x: 234, endPoint y: 33, distance: 108.2
click at [27, 65] on span "Menus" at bounding box center [71, 64] width 102 height 9
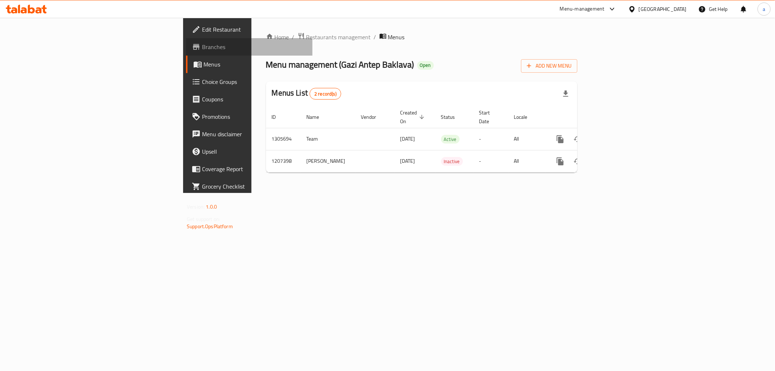
click at [202, 43] on span "Branches" at bounding box center [254, 47] width 105 height 9
